Goal: Communication & Community: Answer question/provide support

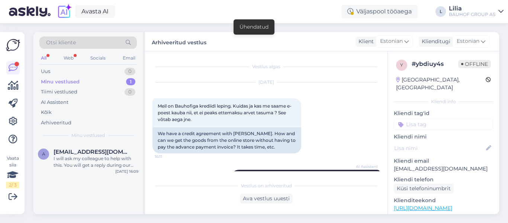
scroll to position [300, 0]
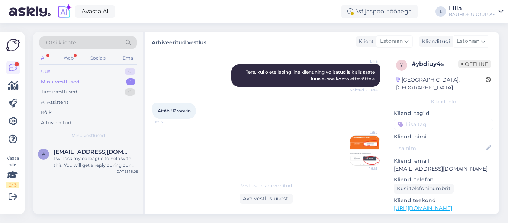
click at [43, 69] on div "Uus" at bounding box center [45, 71] width 9 height 7
click at [106, 158] on div "I will forward this question to my colleague, who is responsible for this. The …" at bounding box center [96, 161] width 85 height 13
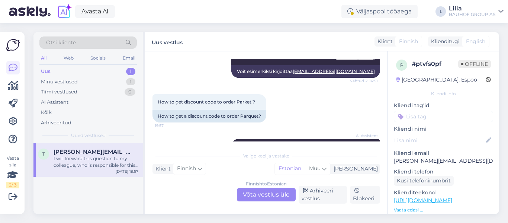
scroll to position [1541, 0]
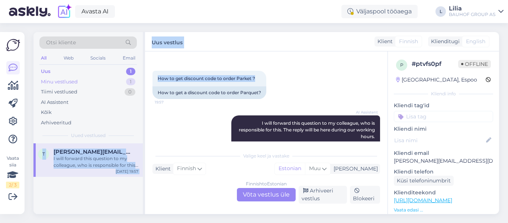
drag, startPoint x: 257, startPoint y: 85, endPoint x: 135, endPoint y: 86, distance: 122.0
click at [135, 86] on div "Otsi kliente All Web Socials Email Uus 1 Minu vestlused 1 Tiimi vestlused 0 AI …" at bounding box center [266, 123] width 466 height 182
click at [174, 81] on span "How to get discount code to order Parket ?" at bounding box center [206, 79] width 97 height 6
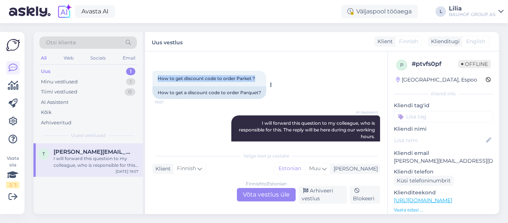
drag, startPoint x: 255, startPoint y: 85, endPoint x: 158, endPoint y: 86, distance: 96.7
click at [158, 81] on span "How to get discount code to order Parket ?" at bounding box center [206, 79] width 97 height 6
copy span "How to get discount code to order Parket ?"
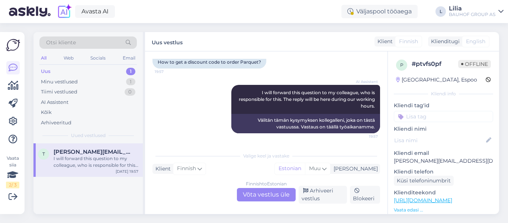
click at [268, 199] on div "Finnish to Estonian Võta vestlus üle" at bounding box center [266, 194] width 59 height 13
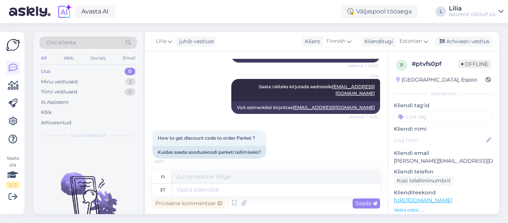
scroll to position [1407, 0]
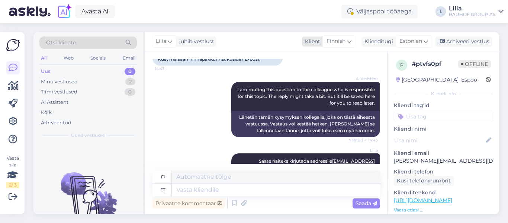
click at [344, 45] on span "Finnish" at bounding box center [336, 41] width 19 height 8
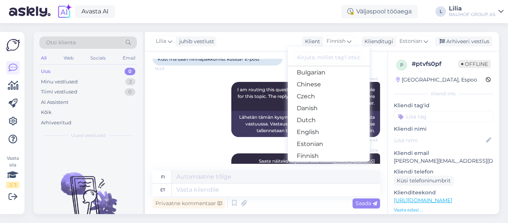
scroll to position [37, 0]
click at [327, 116] on link "English" at bounding box center [329, 121] width 82 height 12
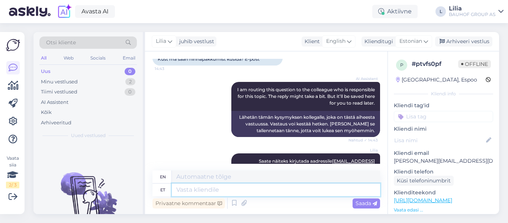
click at [228, 191] on textarea at bounding box center [276, 189] width 208 height 13
paste textarea "Kahjuks hetkel ei ole meil aktiivseid sooduskoode parketi ostmiseks. Kui tulevi…"
type textarea "Kahjuks hetkel ei ole meil aktiivseid sooduskoode parketi ostmiseks. Kui tulevi…"
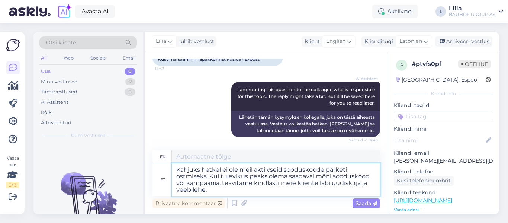
type textarea "Unfortunately, we currently do not have any active discount codes for purchasin…"
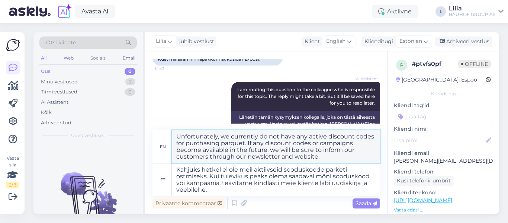
drag, startPoint x: 292, startPoint y: 157, endPoint x: 248, endPoint y: 157, distance: 44.3
click at [248, 157] on textarea "Unfortunately, we currently do not have any active discount codes for purchasin…" at bounding box center [276, 146] width 208 height 33
click at [361, 185] on textarea "Kahjuks hetkel ei ole meil aktiivseid sooduskoode parketi ostmiseks. Kui tulevi…" at bounding box center [276, 179] width 208 height 33
drag, startPoint x: 332, startPoint y: 184, endPoint x: 368, endPoint y: 185, distance: 36.5
click at [368, 185] on textarea "Kahjuks hetkel ei ole meil aktiivseid sooduskoode parketi ostmiseks. Kui tulevi…" at bounding box center [276, 179] width 208 height 33
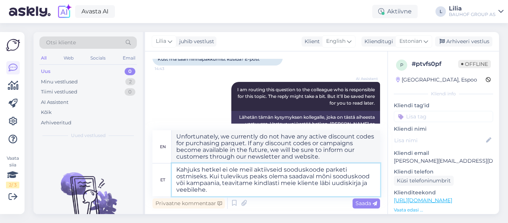
type textarea "Kahjuks hetkel ei ole meil aktiivseid sooduskoode parketi ostmiseks. Kui tulevi…"
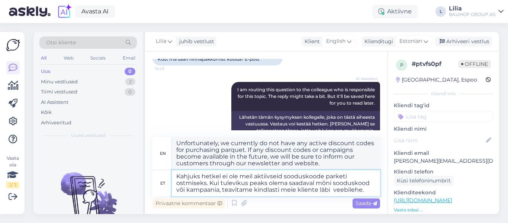
type textarea "Unfortunately, we currently do not have any active discount codes for purchasin…"
type textarea "Kahjuks hetkel ei ole meil aktiivseid sooduskoode parketi ostmiseks. Kui tulevi…"
click at [379, 206] on div "Saada" at bounding box center [367, 203] width 28 height 10
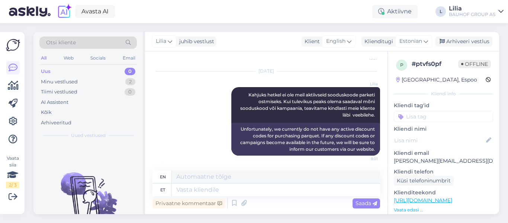
scroll to position [1545, 0]
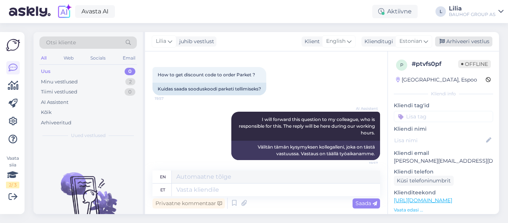
click at [458, 41] on div "Arhiveeri vestlus" at bounding box center [463, 41] width 57 height 10
